Goal: Task Accomplishment & Management: Complete application form

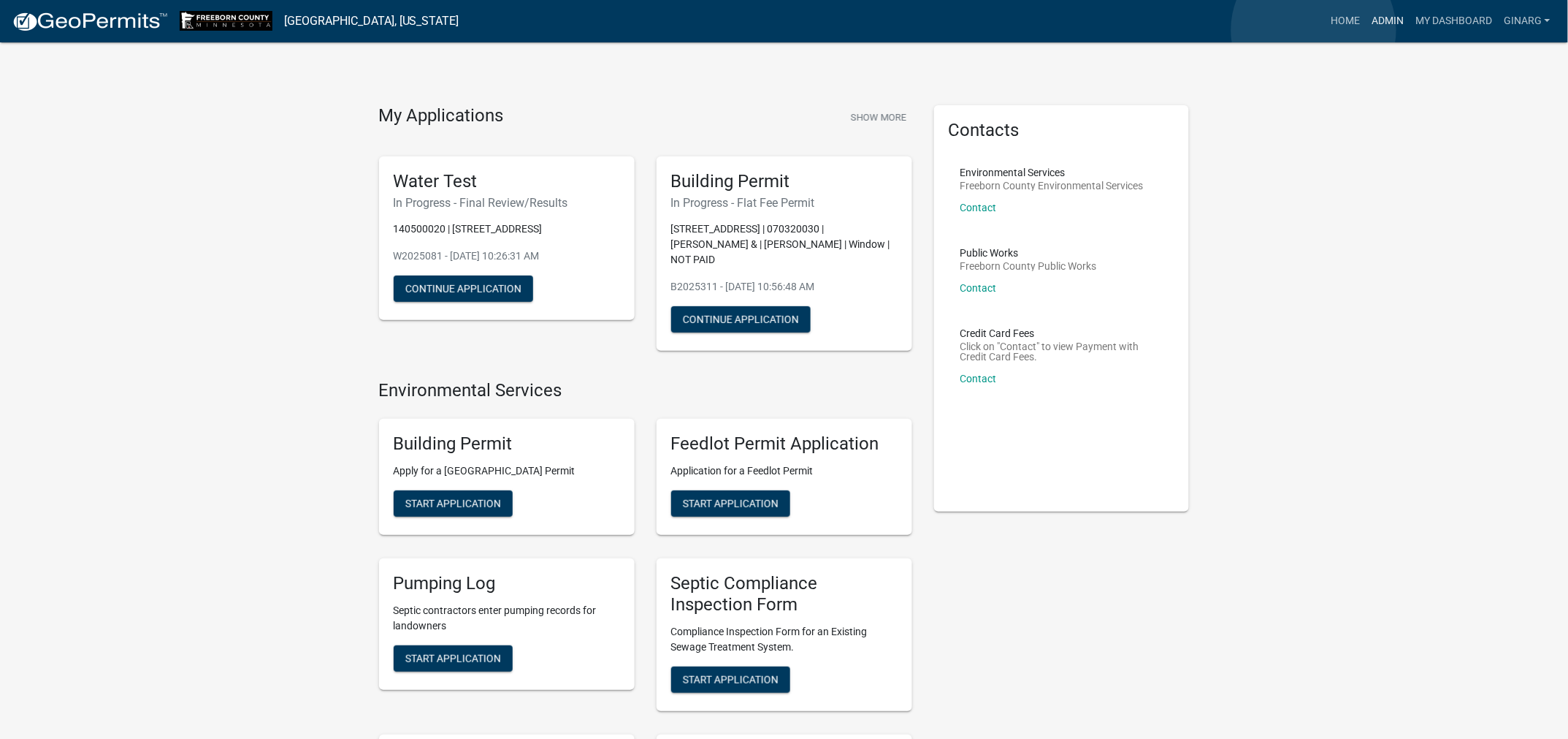
click at [1366, 31] on link "Admin" at bounding box center [1388, 21] width 44 height 28
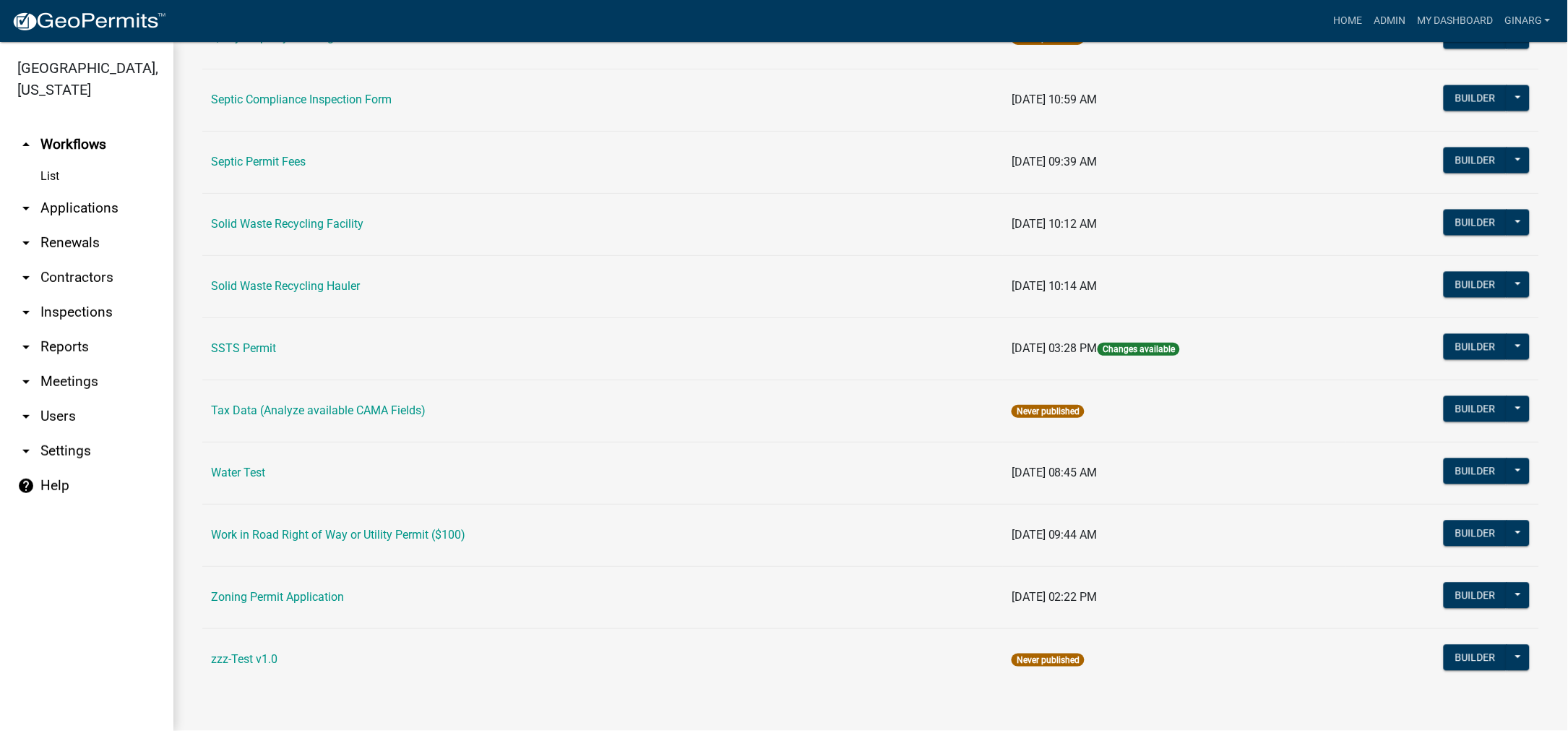
scroll to position [1450, 0]
click at [252, 465] on link "Water Test" at bounding box center [237, 472] width 54 height 14
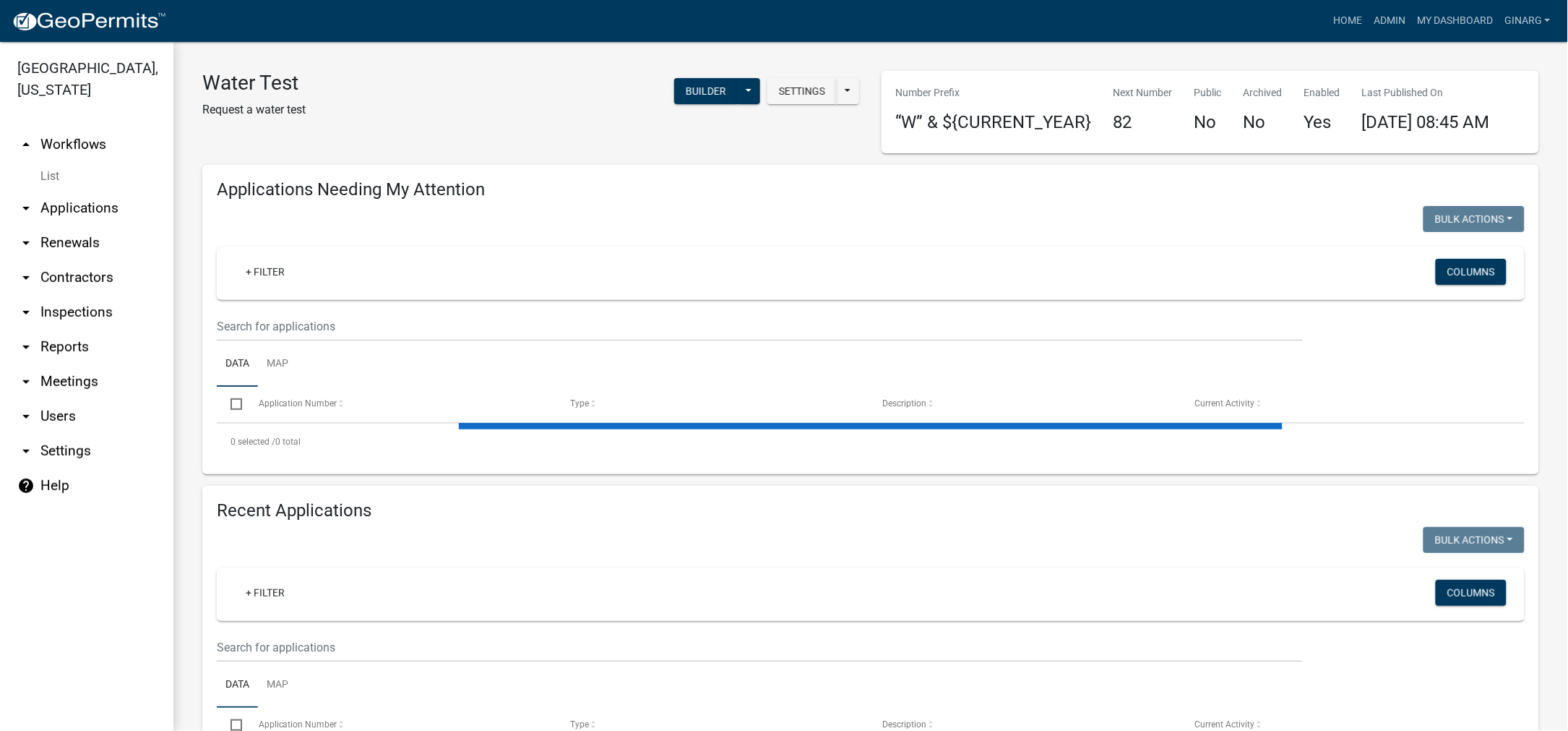
select select "3: 100"
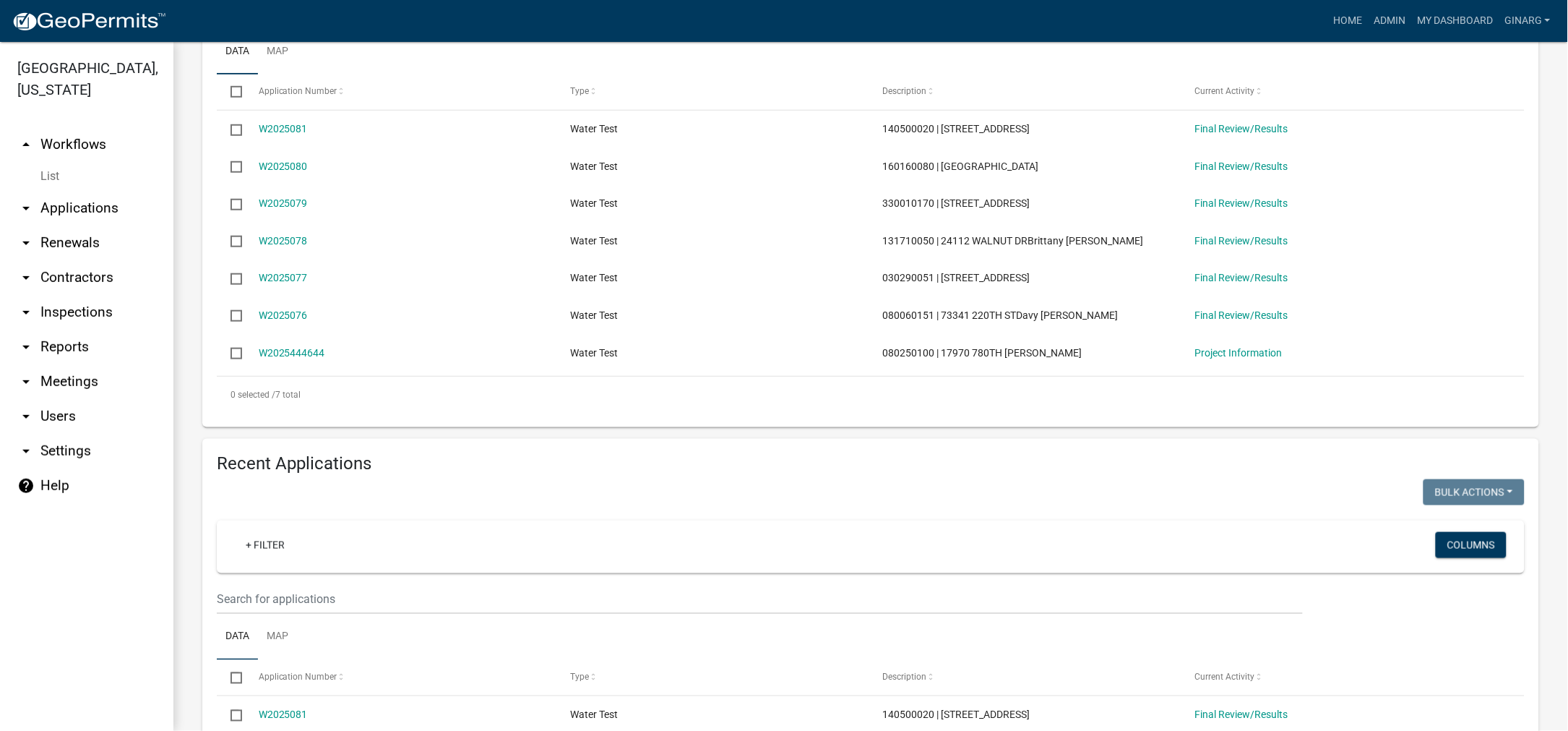
scroll to position [325, 0]
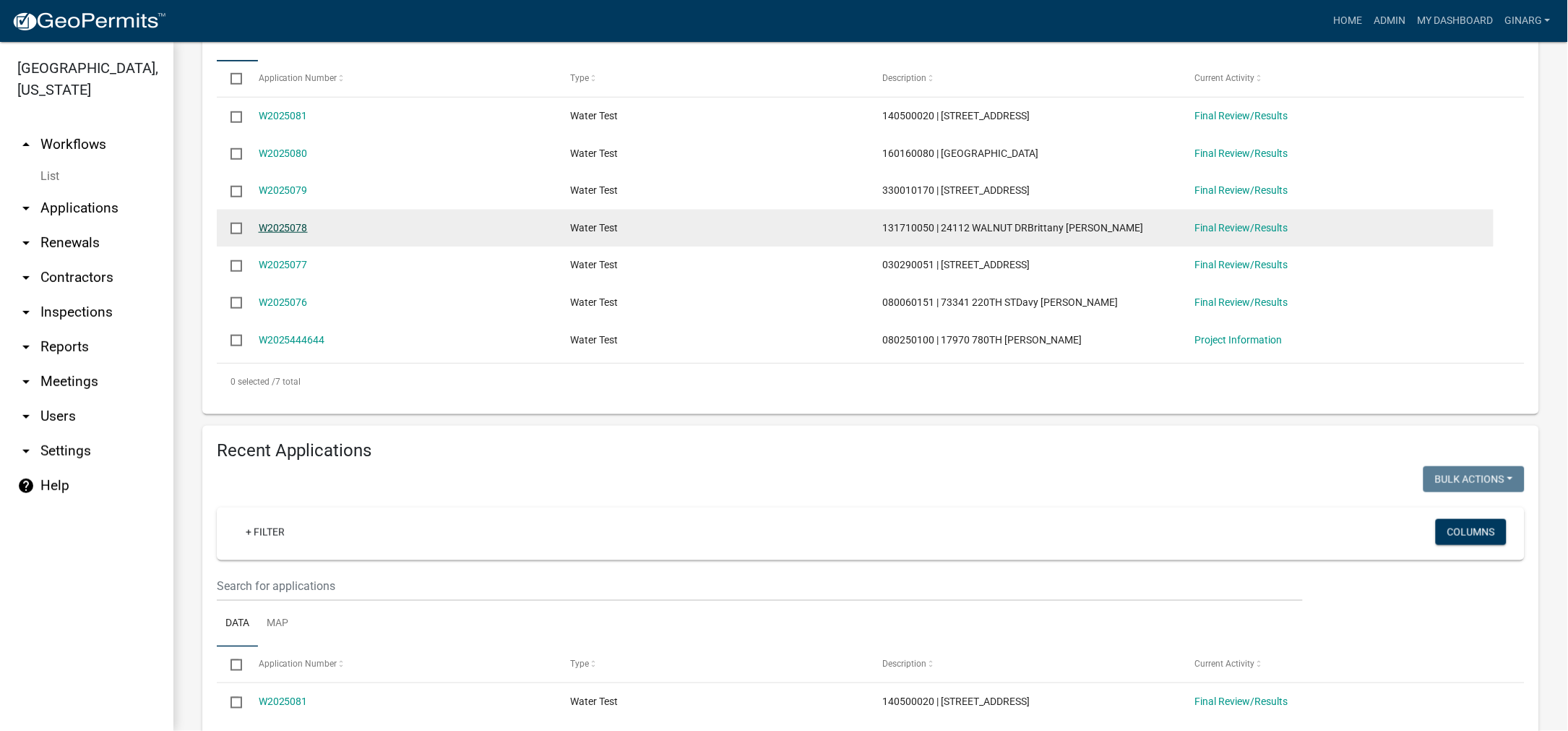
click at [308, 233] on link "W2025078" at bounding box center [284, 228] width 49 height 12
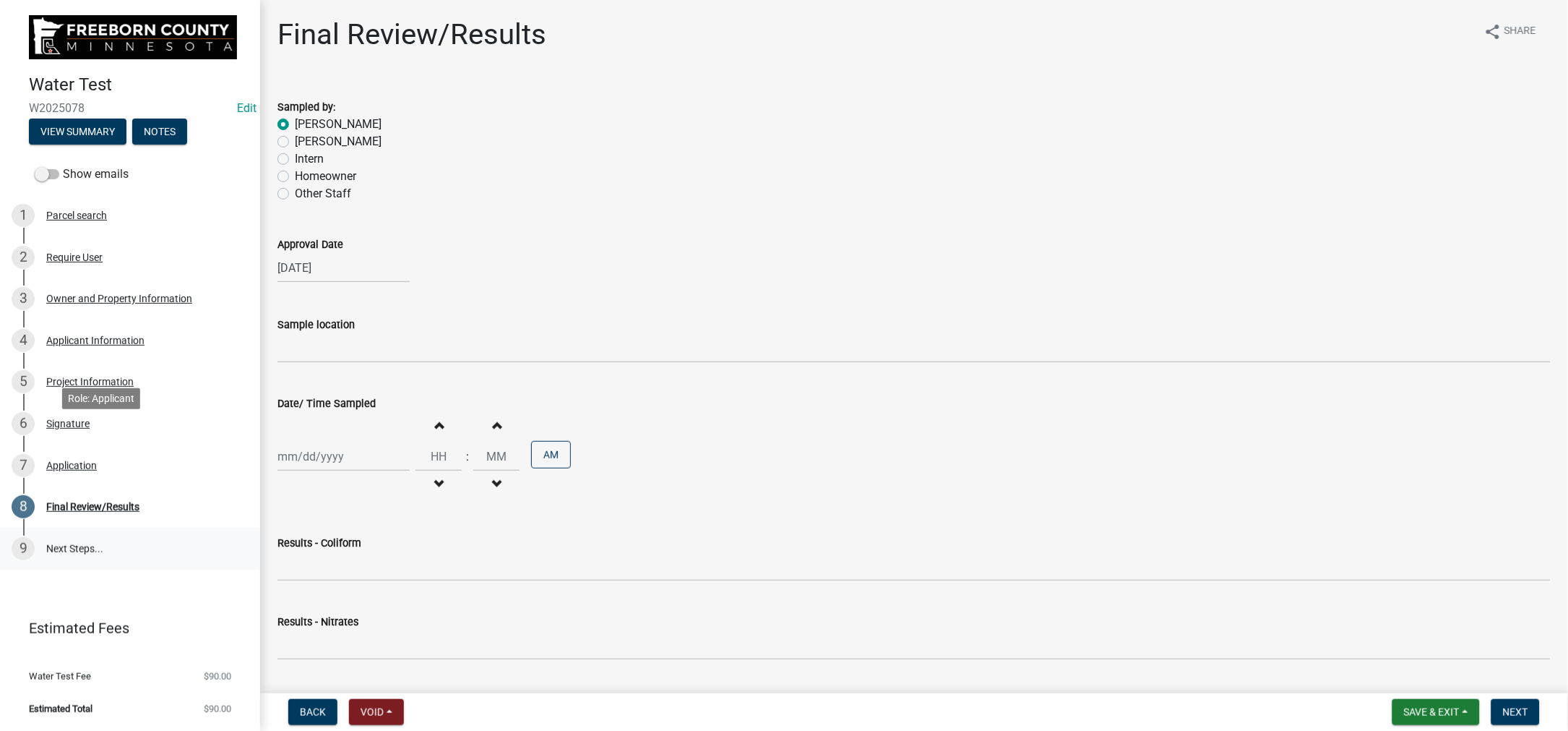
scroll to position [382, 0]
click at [90, 418] on div "Signature" at bounding box center [68, 423] width 44 height 10
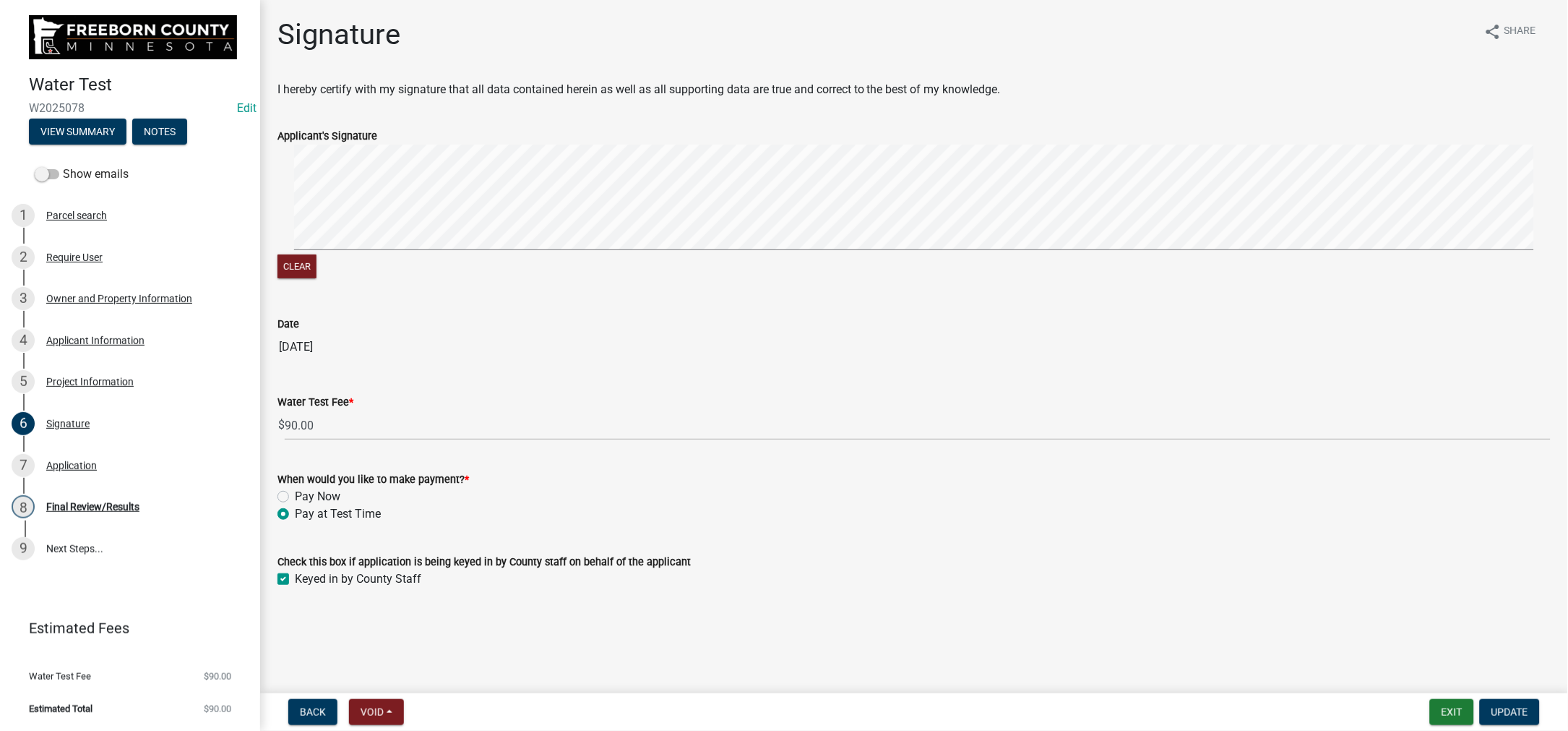
scroll to position [220, 0]
click at [295, 488] on label "Pay Now" at bounding box center [318, 497] width 46 height 18
click at [295, 488] on input "Pay Now" at bounding box center [299, 492] width 9 height 9
radio input "true"
click at [1492, 706] on span "Update" at bounding box center [1510, 712] width 37 height 12
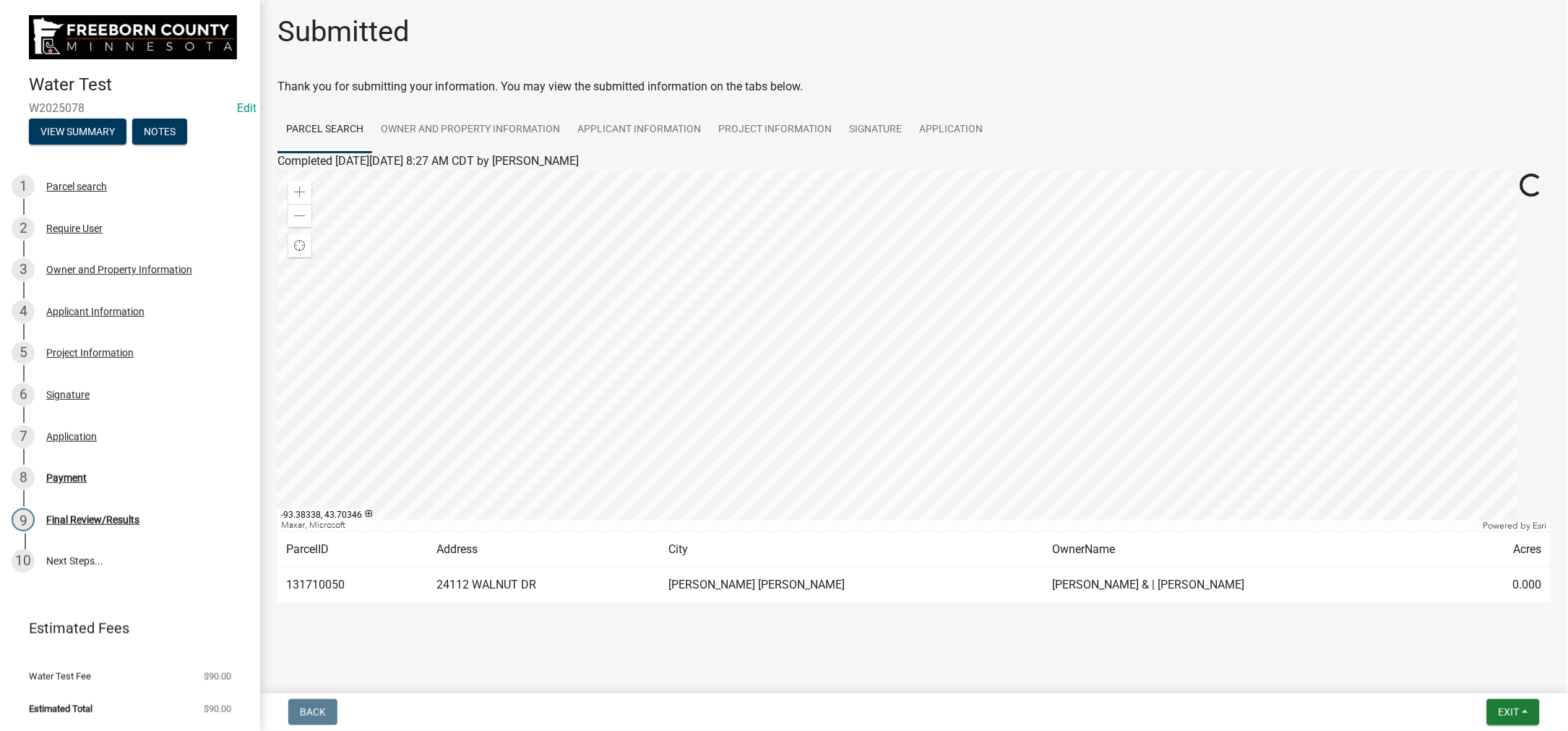
scroll to position [144, 0]
click at [106, 466] on div "8 Payment" at bounding box center [125, 477] width 226 height 23
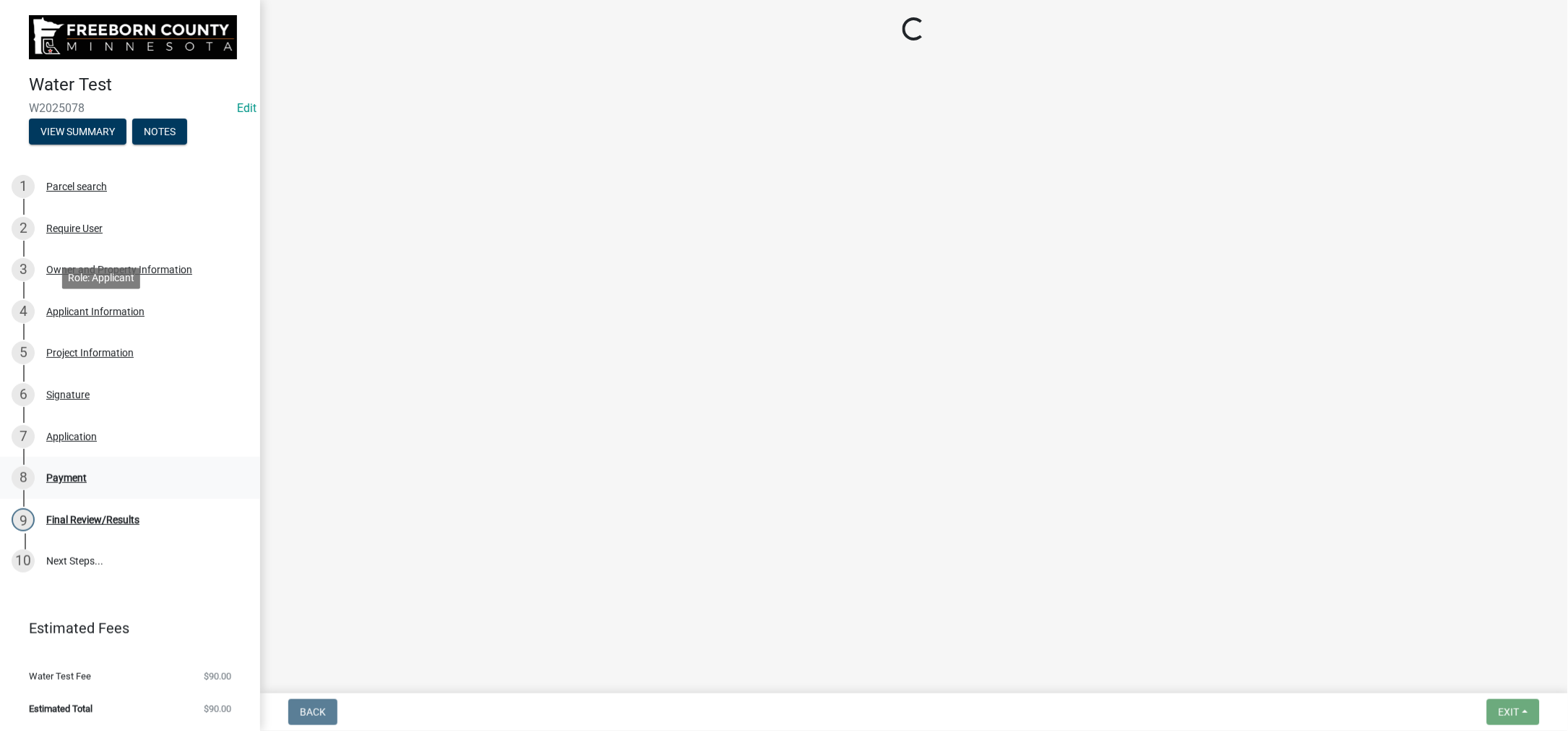
scroll to position [0, 0]
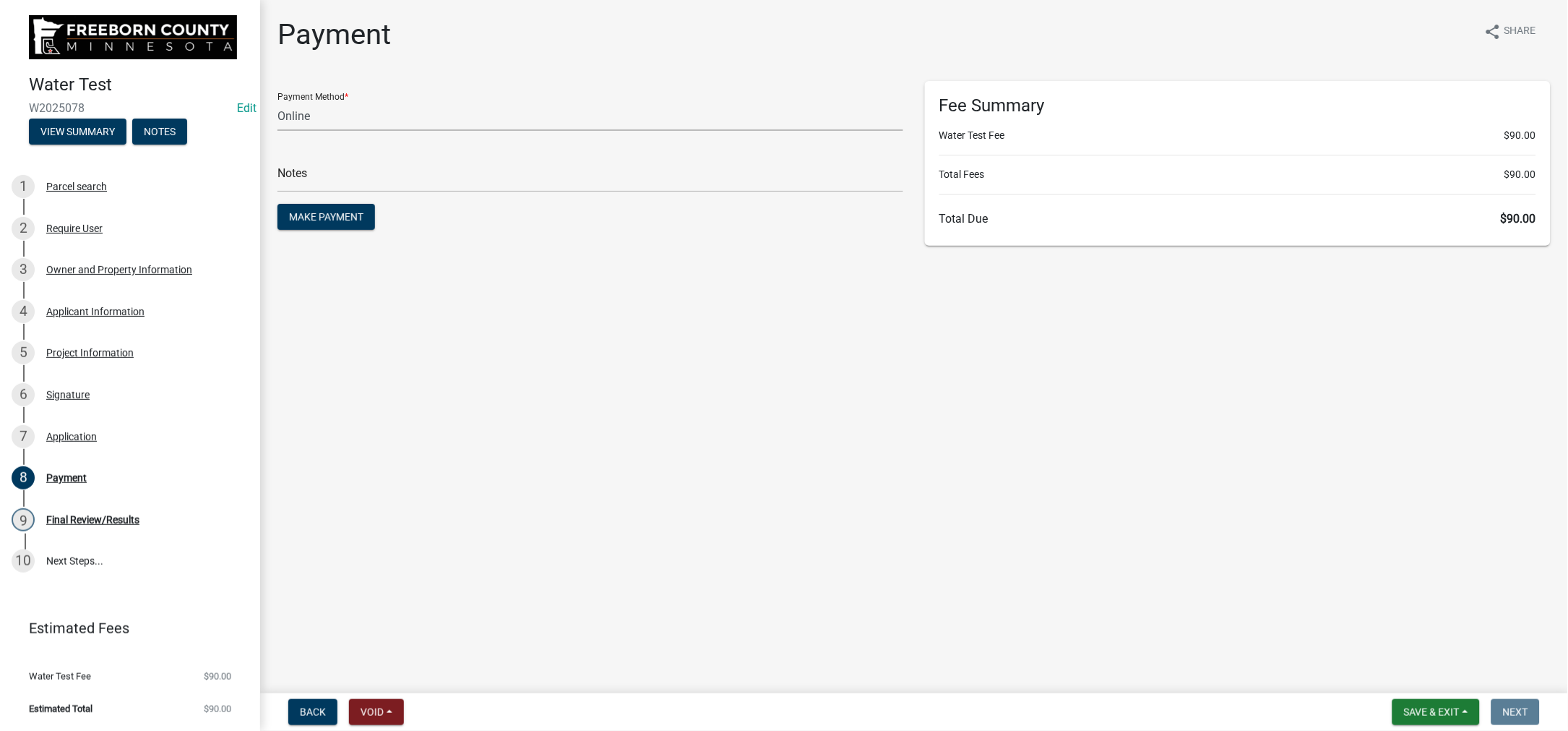
click at [366, 131] on select "Credit Card POS Check Cash Online" at bounding box center [591, 116] width 626 height 30
select select "1: 0"
click at [286, 131] on select "Credit Card POS Check Cash Online" at bounding box center [591, 116] width 626 height 30
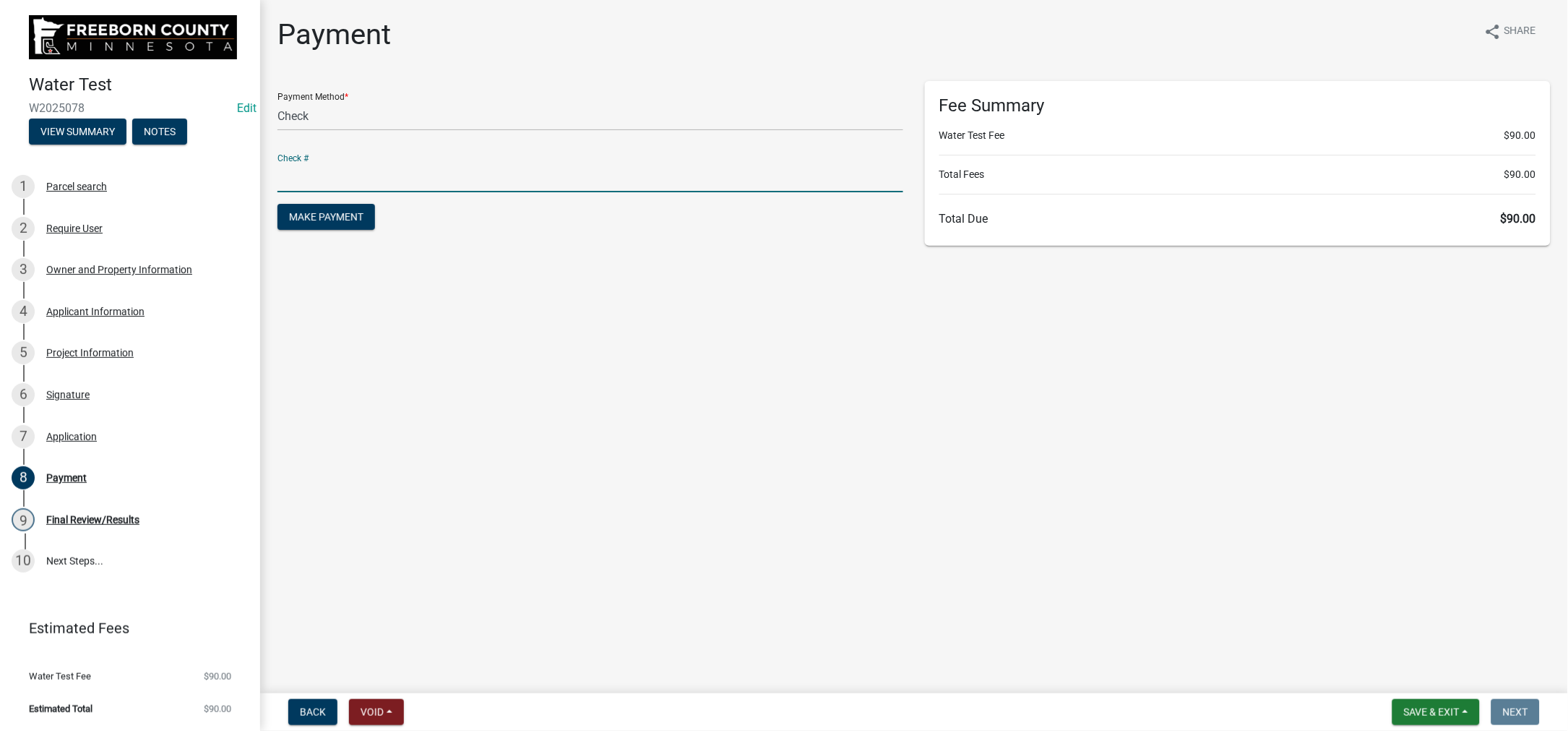
click at [349, 192] on input "text" at bounding box center [591, 177] width 626 height 30
type input "2512"
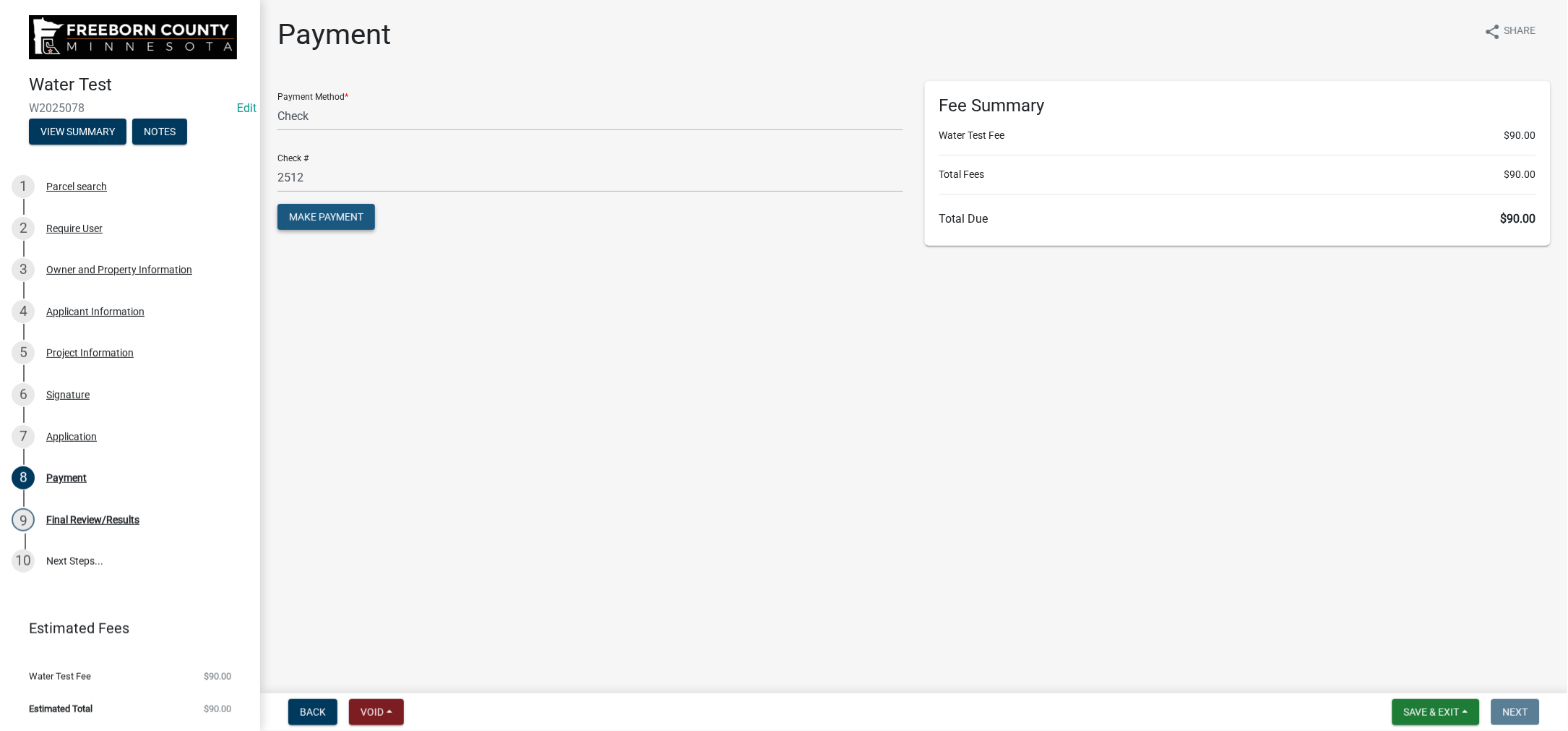
click at [363, 223] on span "Make Payment" at bounding box center [325, 217] width 74 height 12
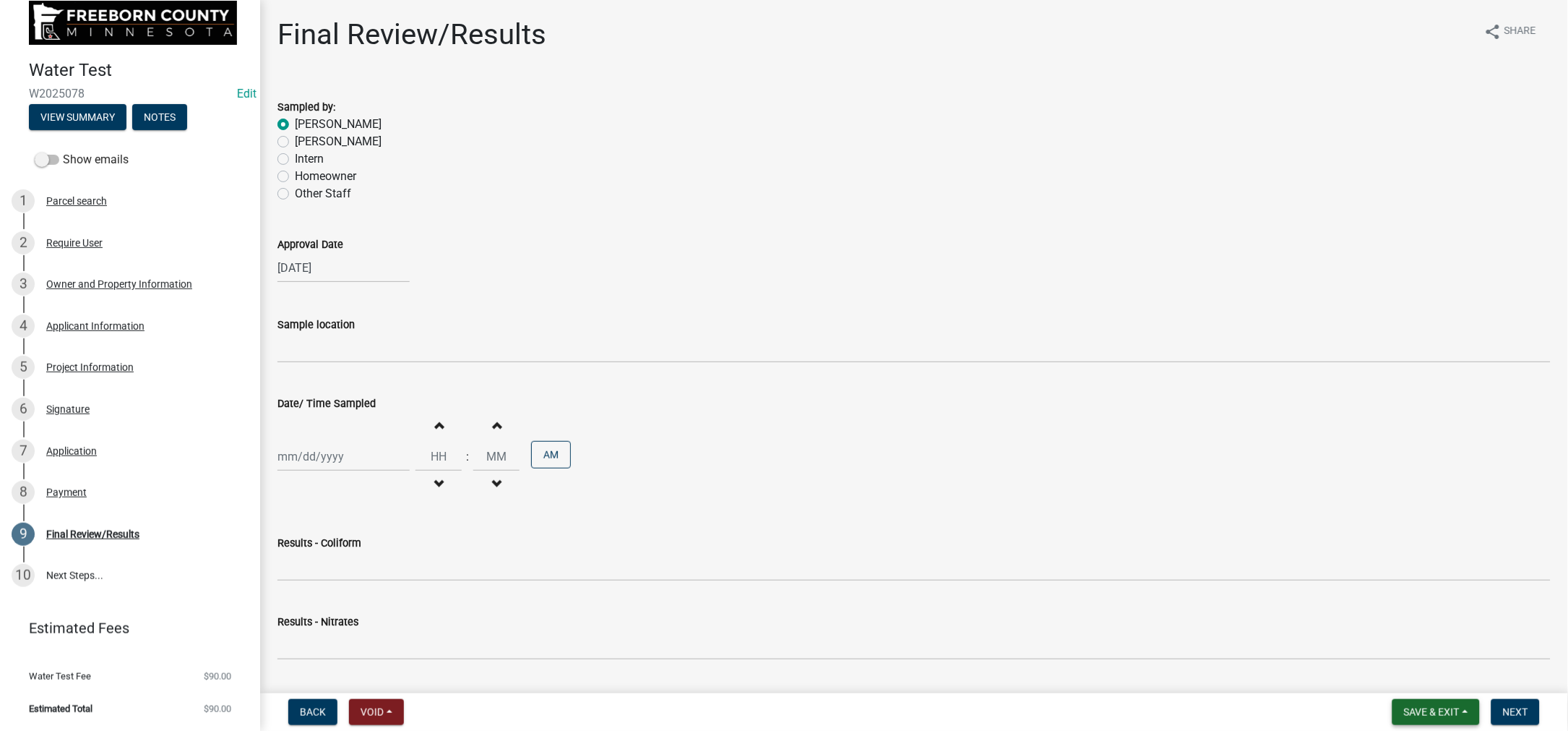
scroll to position [444, 0]
click at [1404, 706] on span "Save & Exit" at bounding box center [1431, 712] width 55 height 12
click at [1364, 660] on button "Save & Exit" at bounding box center [1422, 661] width 116 height 35
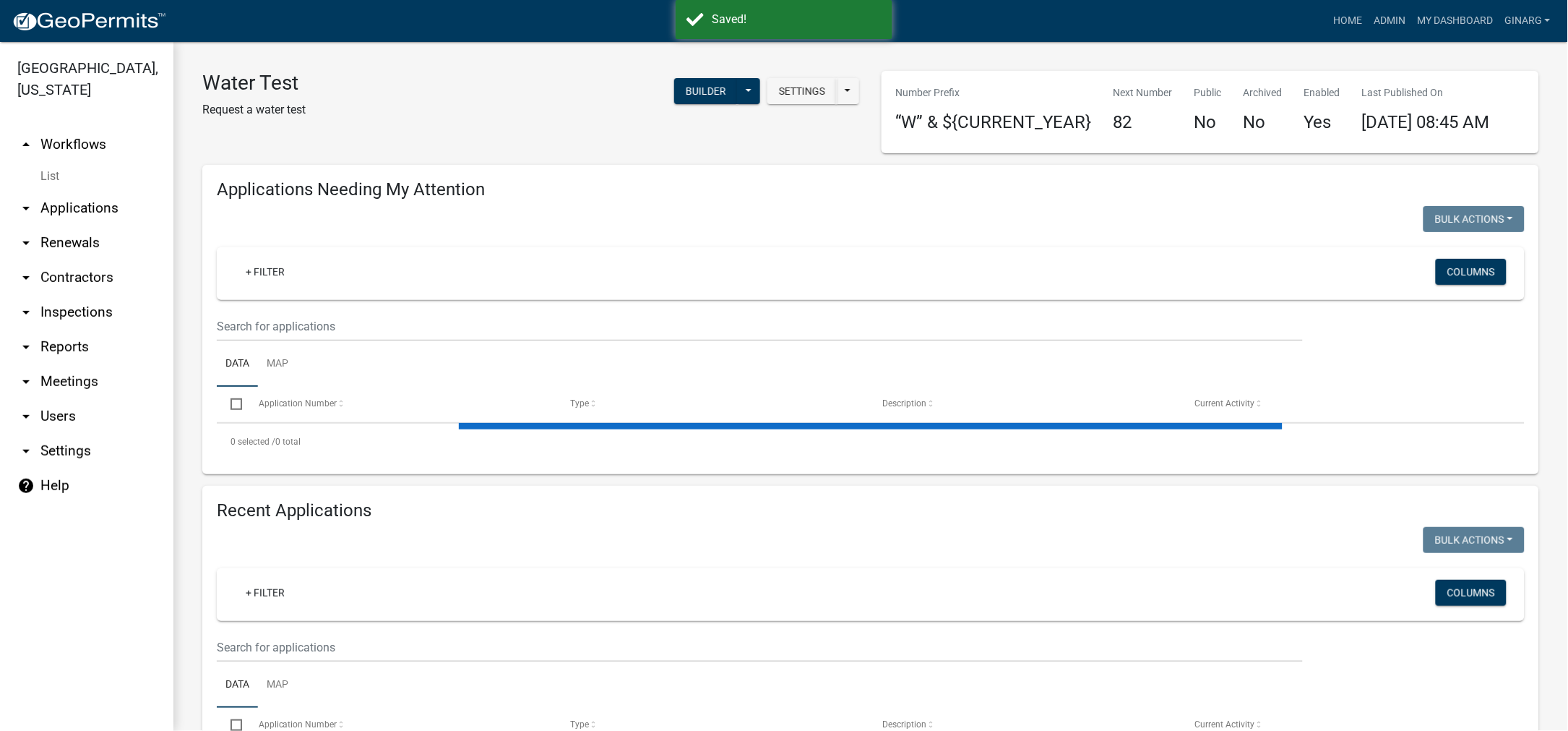
select select "3: 100"
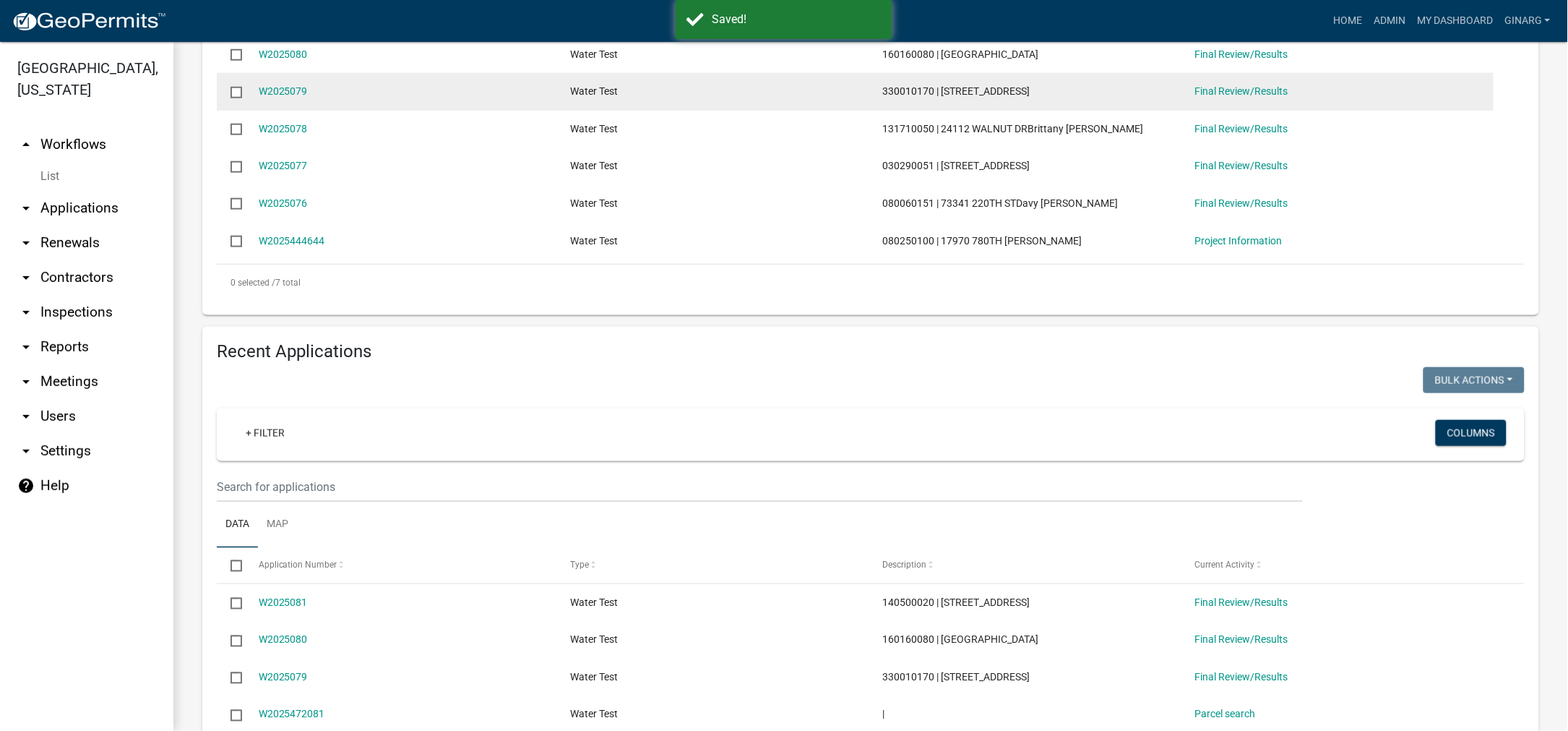
scroll to position [433, 0]
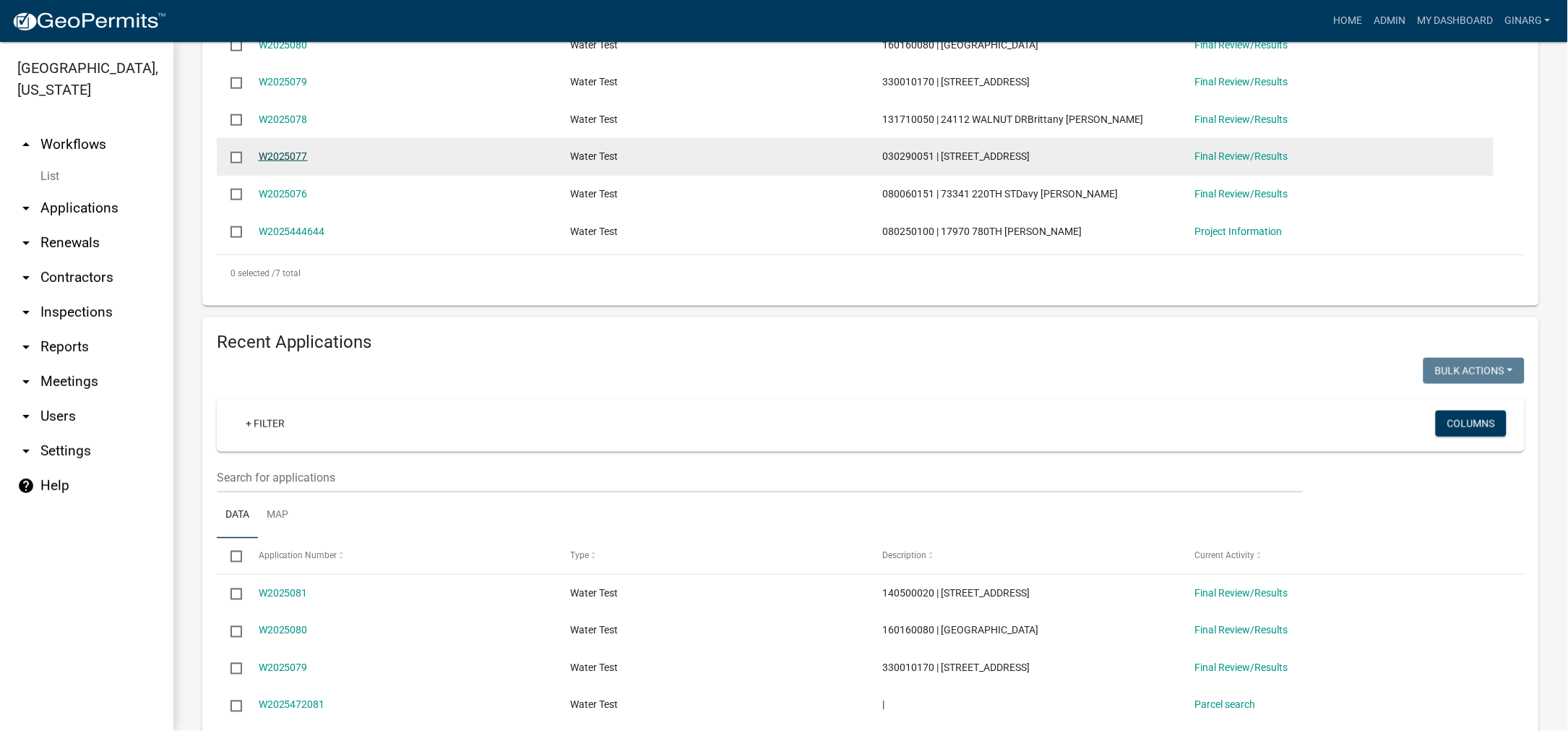
click at [305, 162] on link "W2025077" at bounding box center [284, 156] width 49 height 12
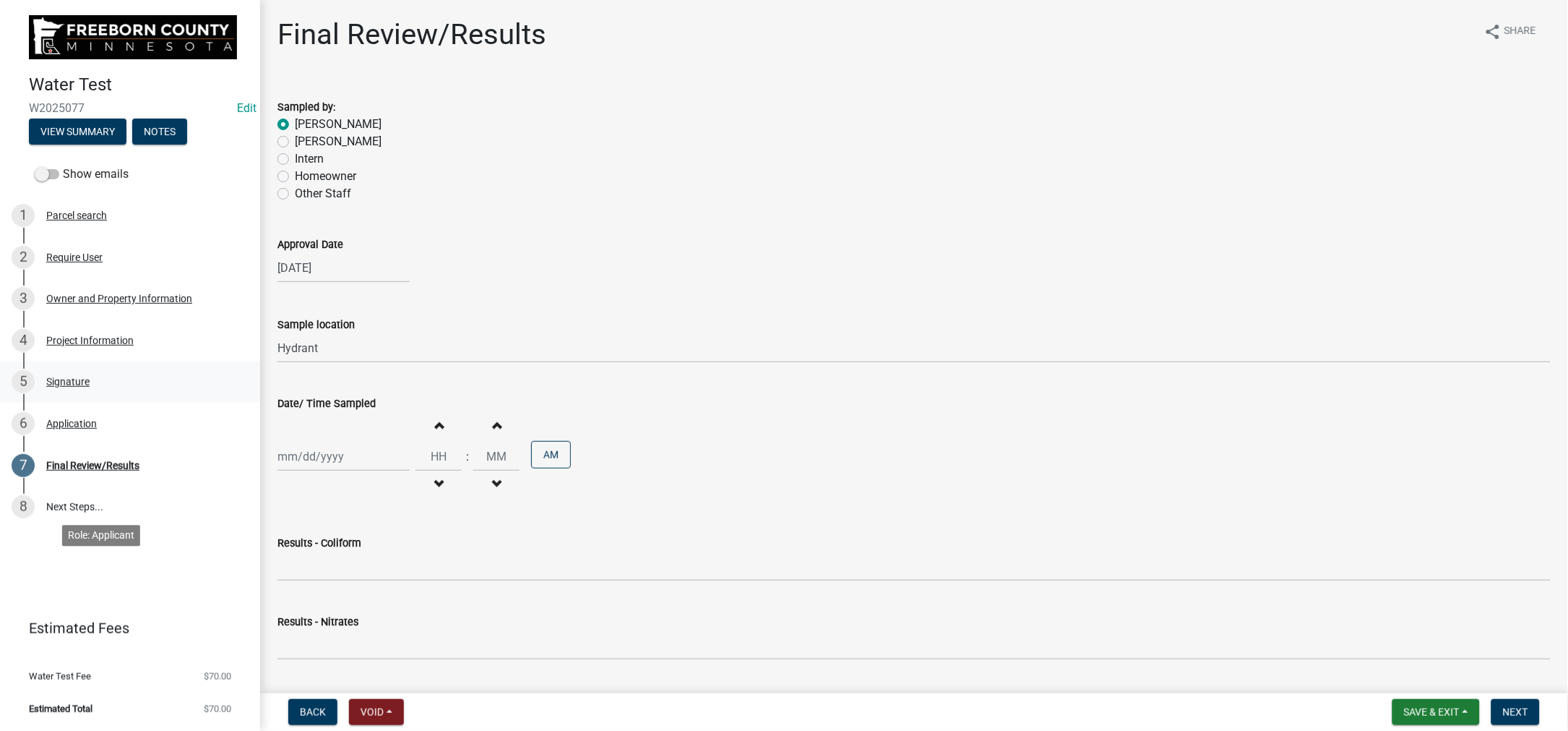
click at [90, 387] on div "Signature" at bounding box center [68, 382] width 44 height 10
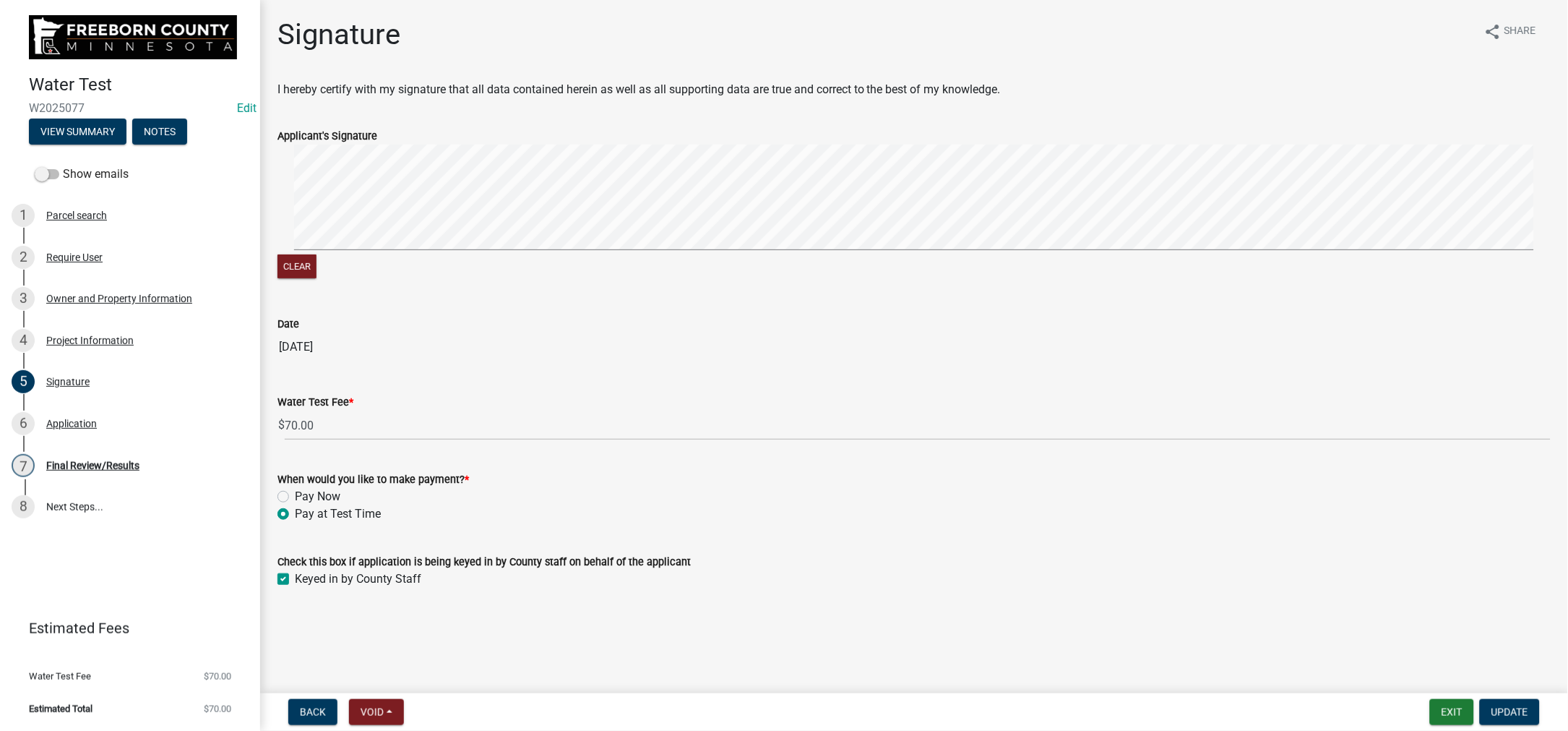
scroll to position [220, 0]
click at [295, 488] on label "Pay Now" at bounding box center [318, 497] width 46 height 18
click at [295, 488] on input "Pay Now" at bounding box center [299, 492] width 9 height 9
radio input "true"
click at [1503, 706] on span "Update" at bounding box center [1510, 712] width 37 height 12
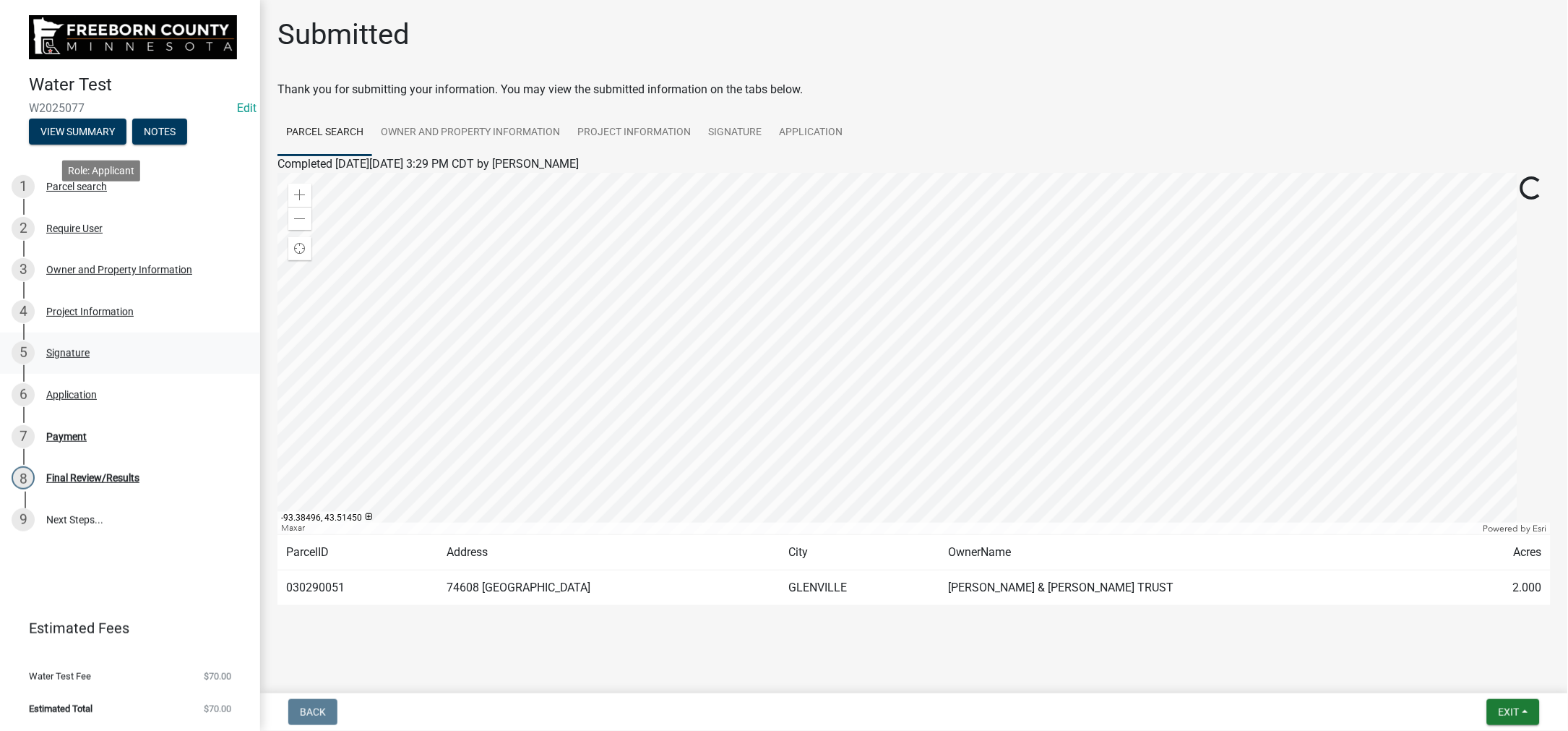
scroll to position [325, 0]
click at [84, 431] on div "Payment" at bounding box center [66, 436] width 41 height 10
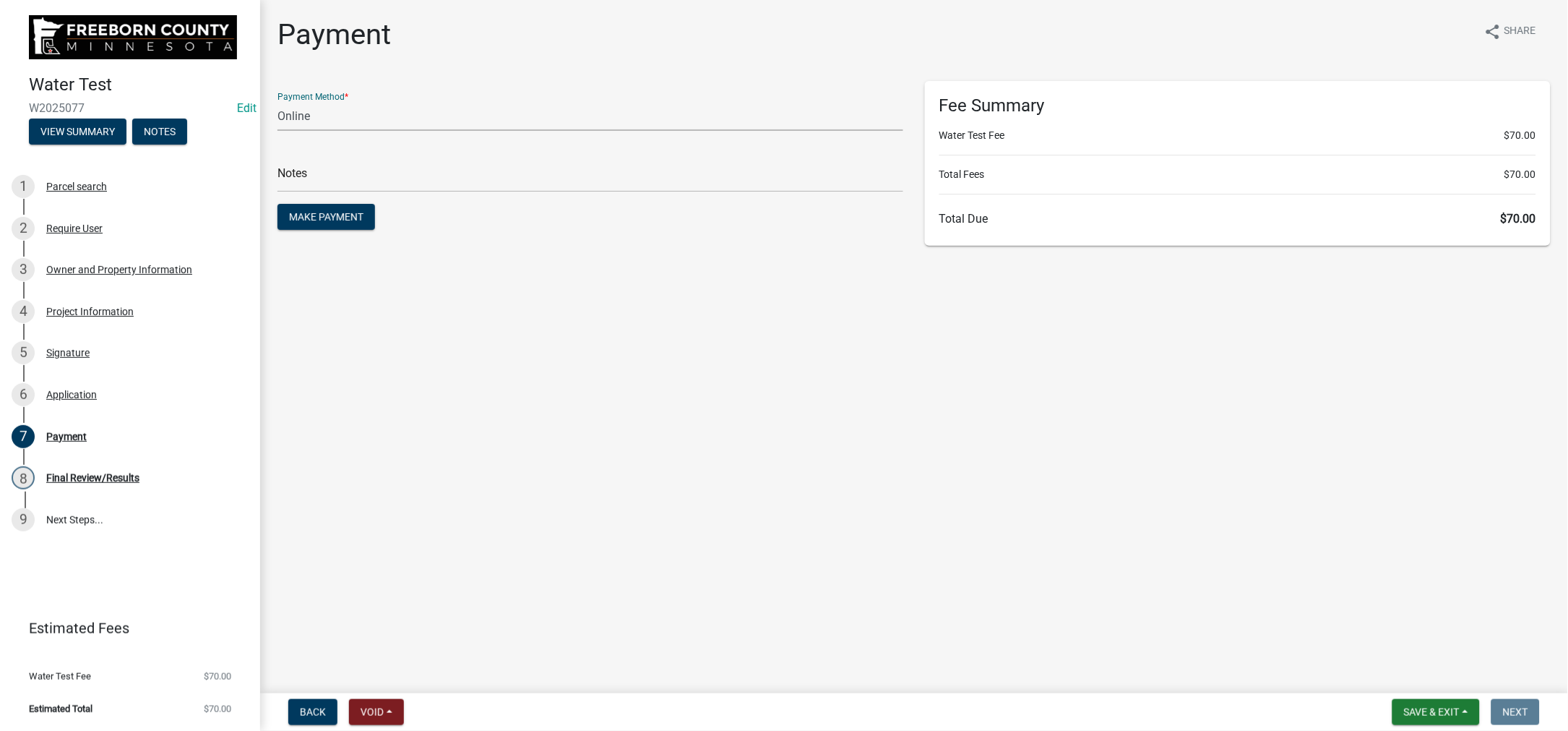
click at [371, 131] on select "Credit Card POS Check Cash Online" at bounding box center [591, 116] width 626 height 30
select select "1: 0"
click at [286, 131] on select "Credit Card POS Check Cash Online" at bounding box center [591, 116] width 626 height 30
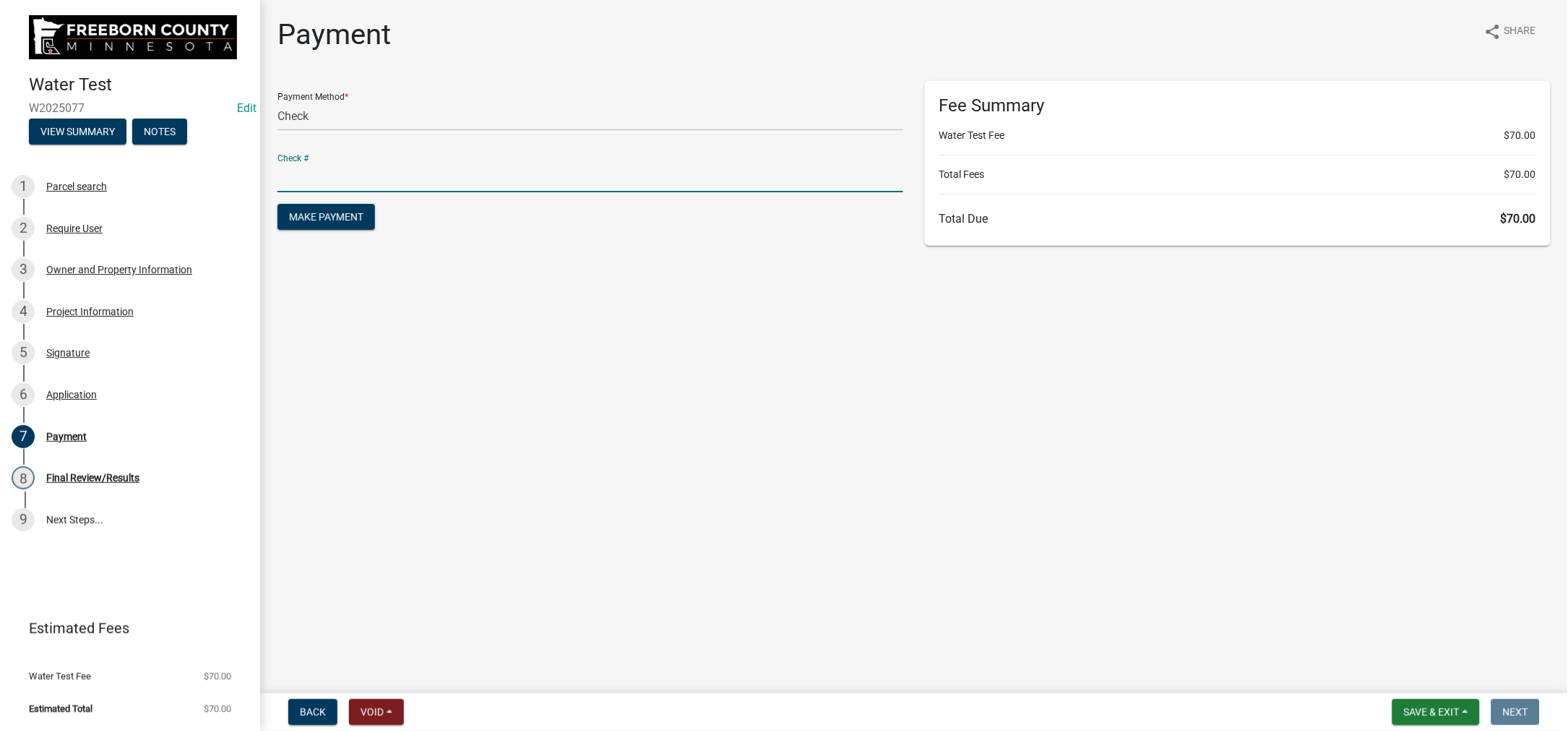
click at [340, 192] on input "text" at bounding box center [591, 177] width 626 height 30
type input "1376"
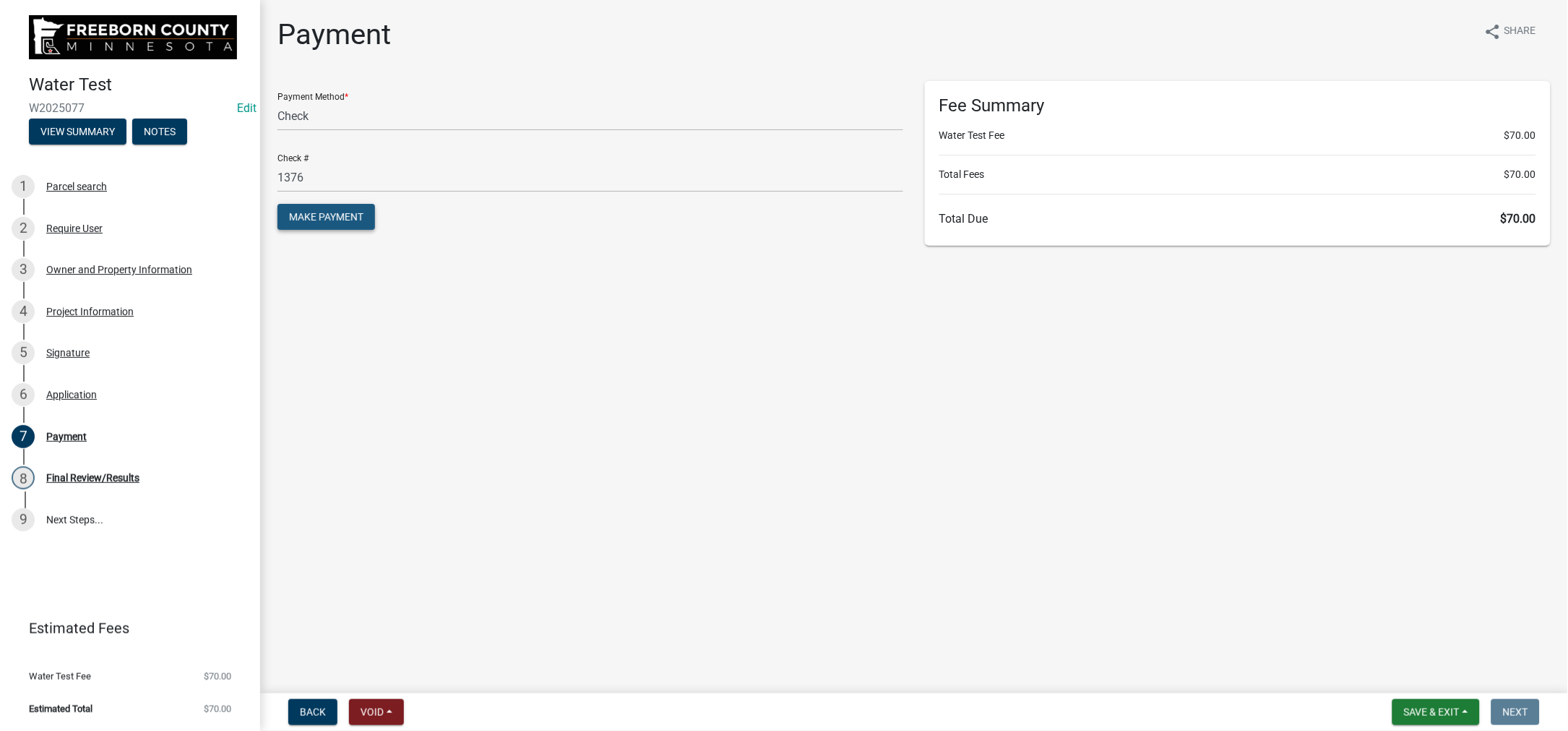
click at [349, 223] on span "Make Payment" at bounding box center [325, 217] width 74 height 12
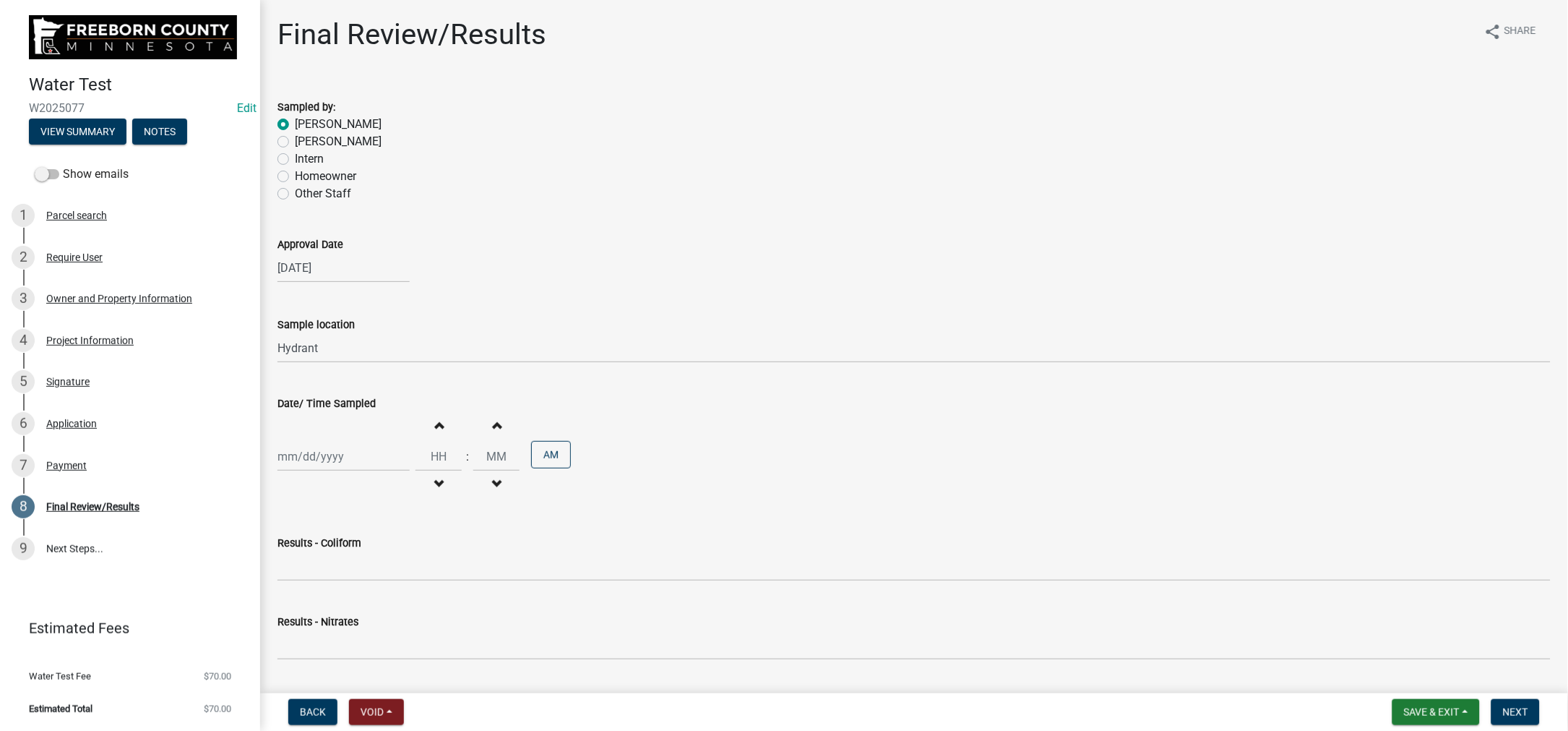
scroll to position [369, 0]
click at [1404, 706] on span "Save & Exit" at bounding box center [1431, 712] width 55 height 12
click at [1364, 658] on button "Save & Exit" at bounding box center [1422, 661] width 116 height 35
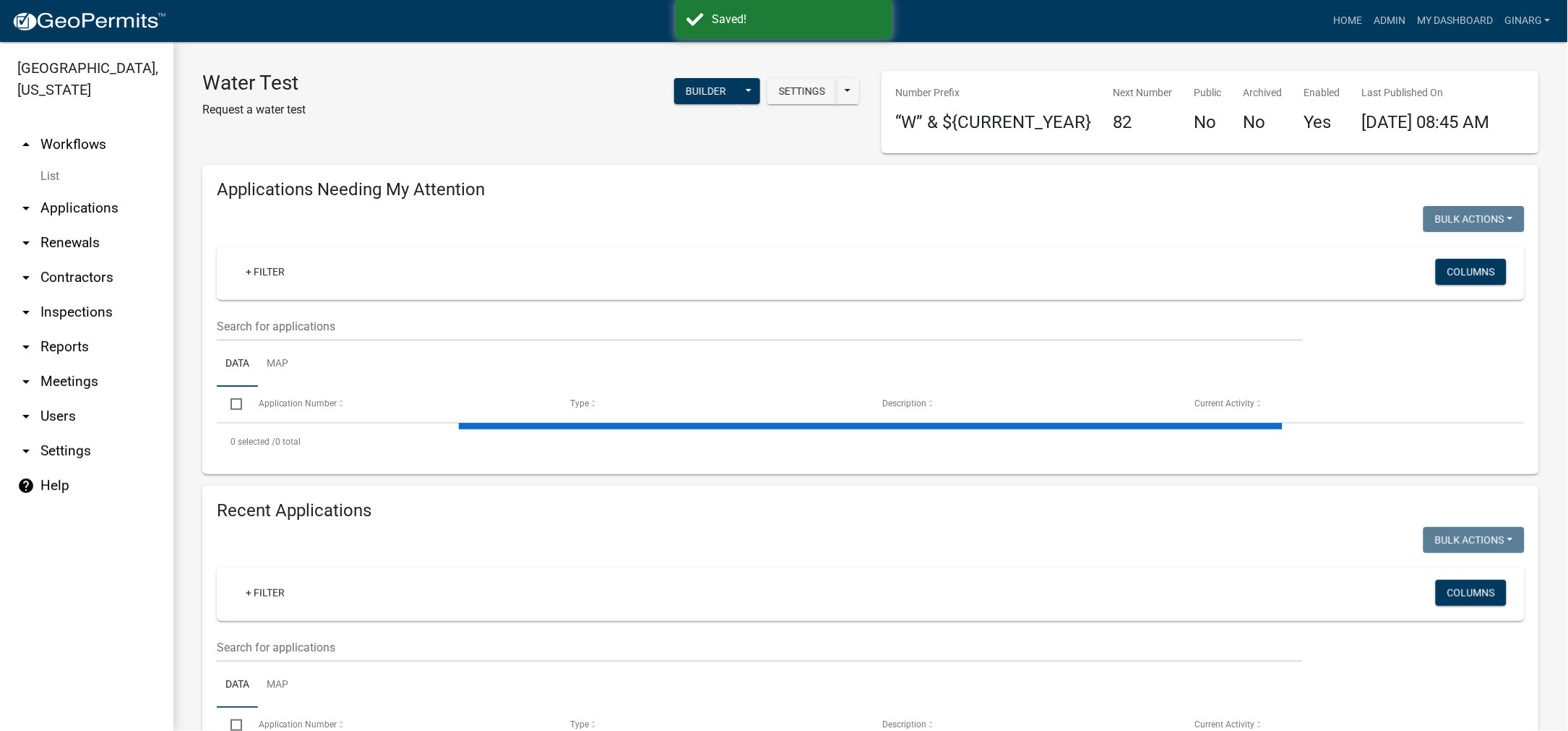
select select "3: 100"
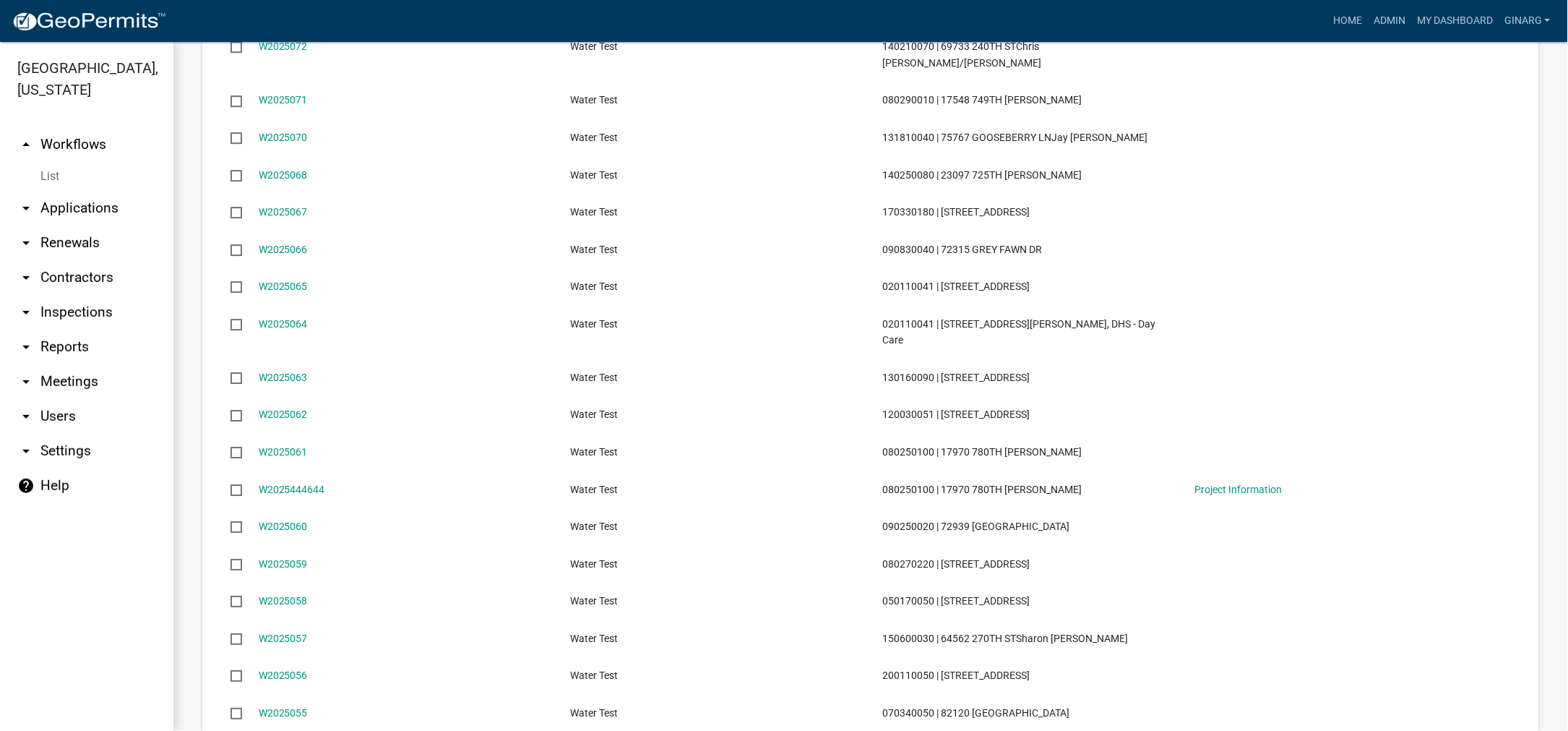
scroll to position [1409, 0]
